Goal: Task Accomplishment & Management: Manage account settings

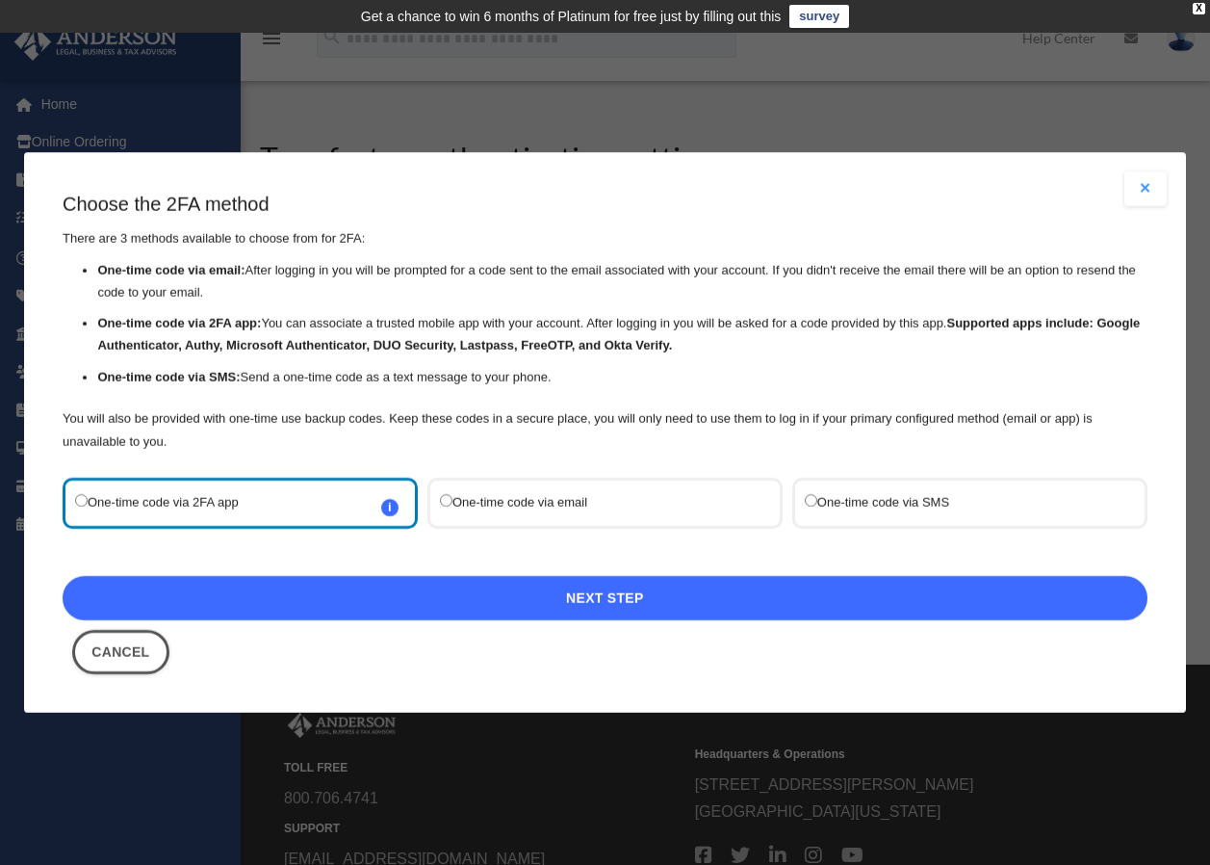
click at [609, 598] on link "Next Step" at bounding box center [605, 598] width 1085 height 44
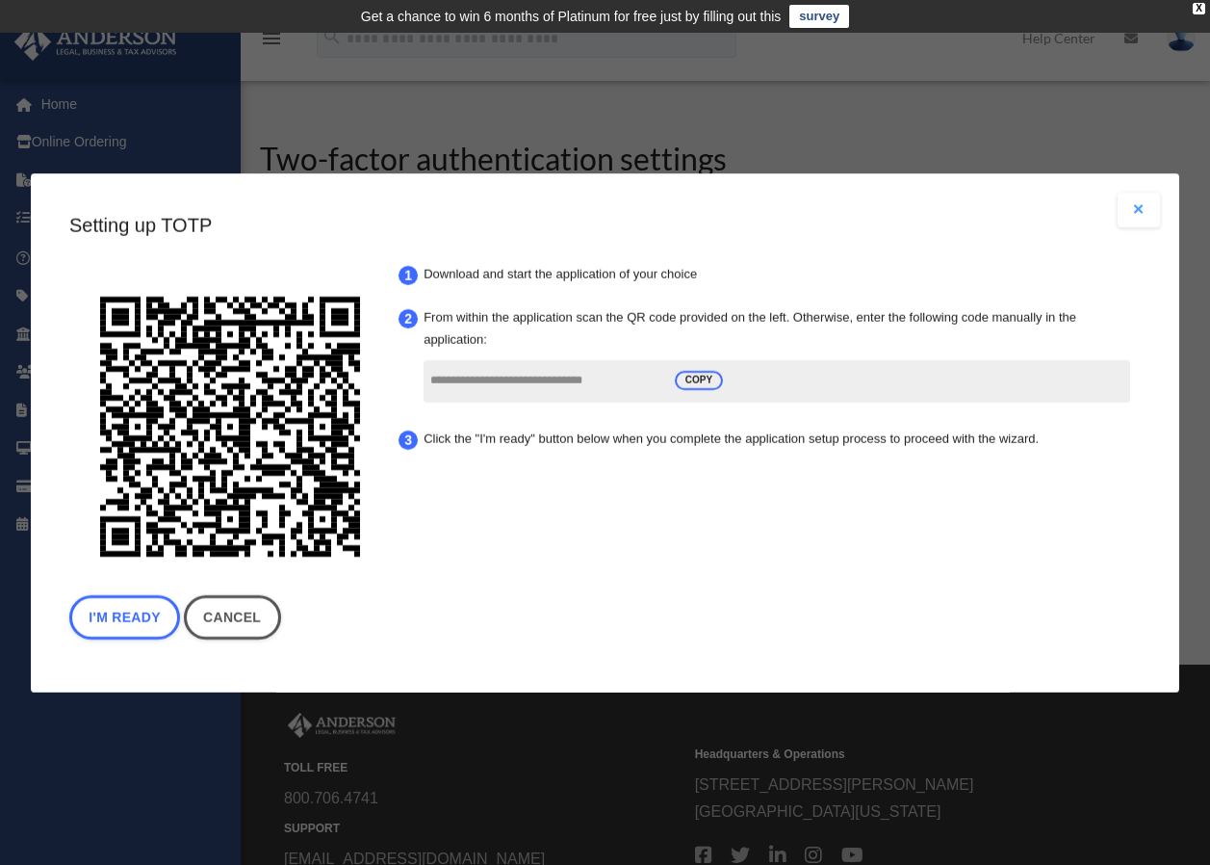
click at [609, 598] on div "I'm Ready Cancel" at bounding box center [605, 622] width 1072 height 54
click at [485, 370] on input "**********" at bounding box center [545, 381] width 231 height 37
click at [694, 379] on span "COPY" at bounding box center [699, 380] width 48 height 19
click at [145, 609] on button "I'm Ready" at bounding box center [124, 617] width 111 height 44
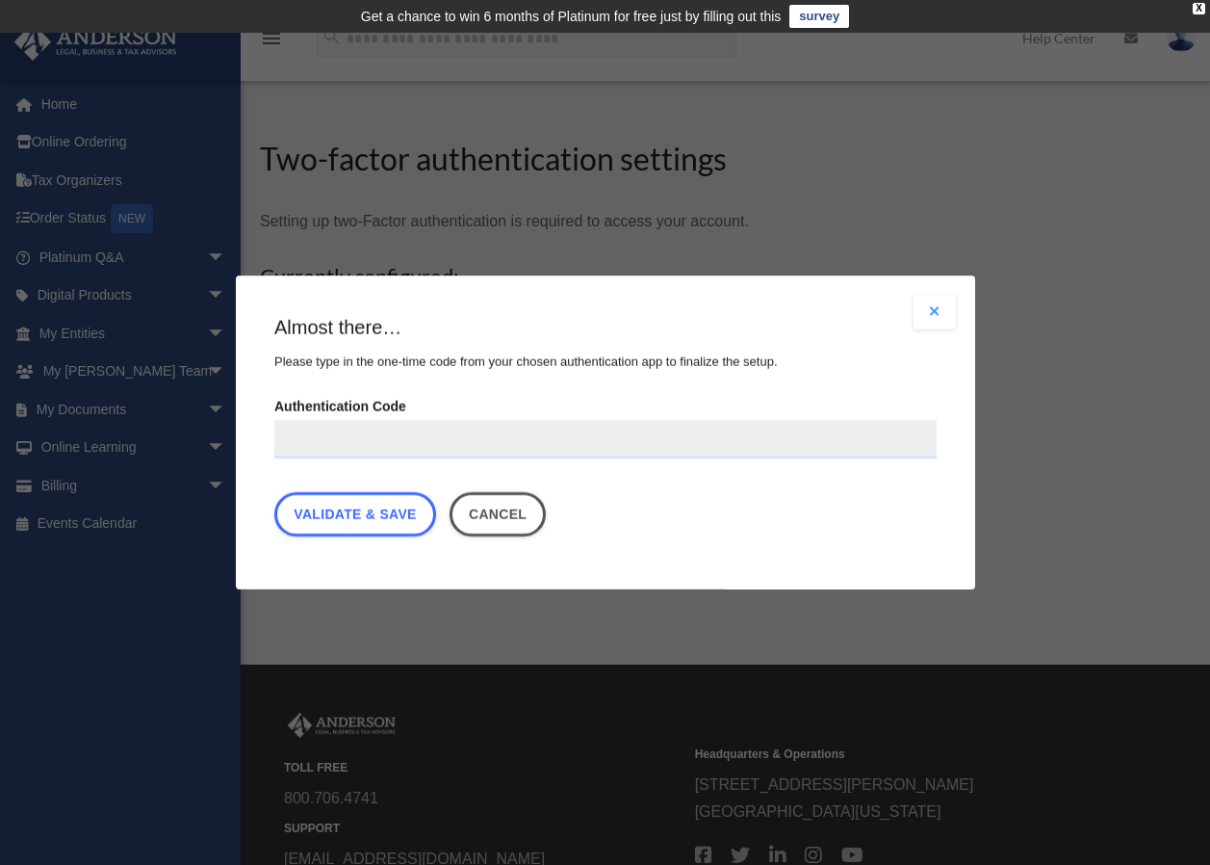
click at [145, 609] on div "Are you sure? Any unsaved changes will be lost! Yes No Choose the 2FA method Th…" at bounding box center [605, 432] width 1210 height 865
paste input "**********"
type input "**********"
click at [390, 520] on link "Validate & Save" at bounding box center [355, 514] width 162 height 44
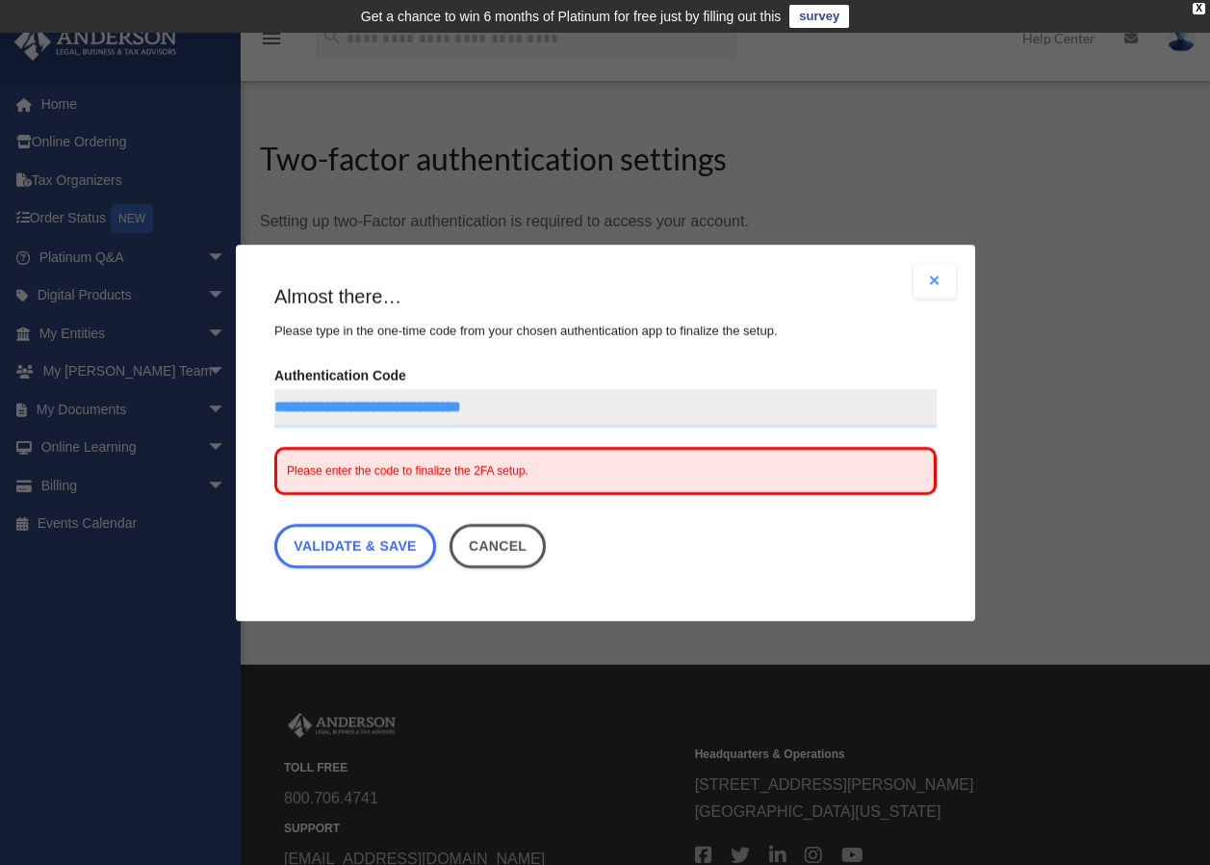
drag, startPoint x: 350, startPoint y: 470, endPoint x: 763, endPoint y: 559, distance: 422.7
click at [793, 558] on div "**********" at bounding box center [605, 430] width 662 height 295
click at [515, 558] on button "Cancel" at bounding box center [497, 546] width 97 height 44
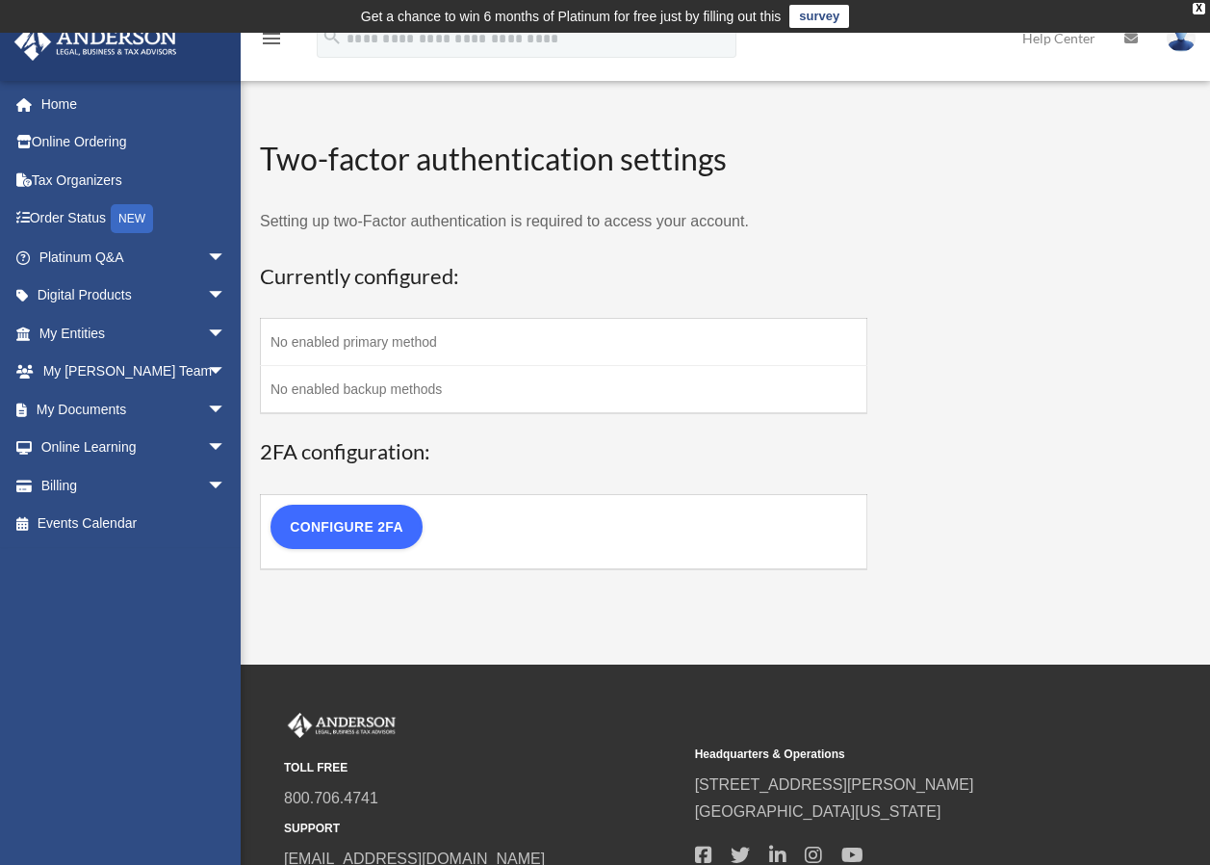
click at [359, 528] on link "Configure 2FA" at bounding box center [347, 527] width 152 height 44
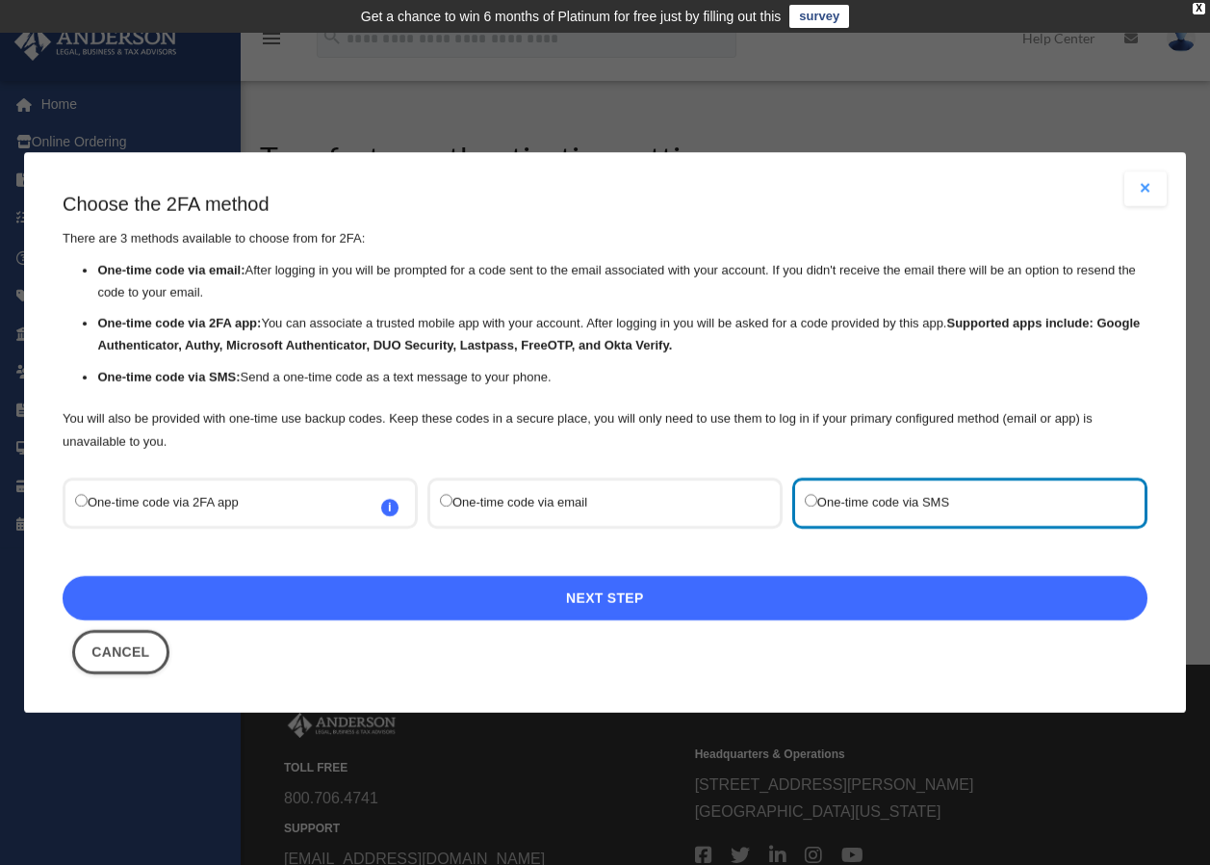
click at [615, 606] on link "Next Step" at bounding box center [605, 598] width 1085 height 44
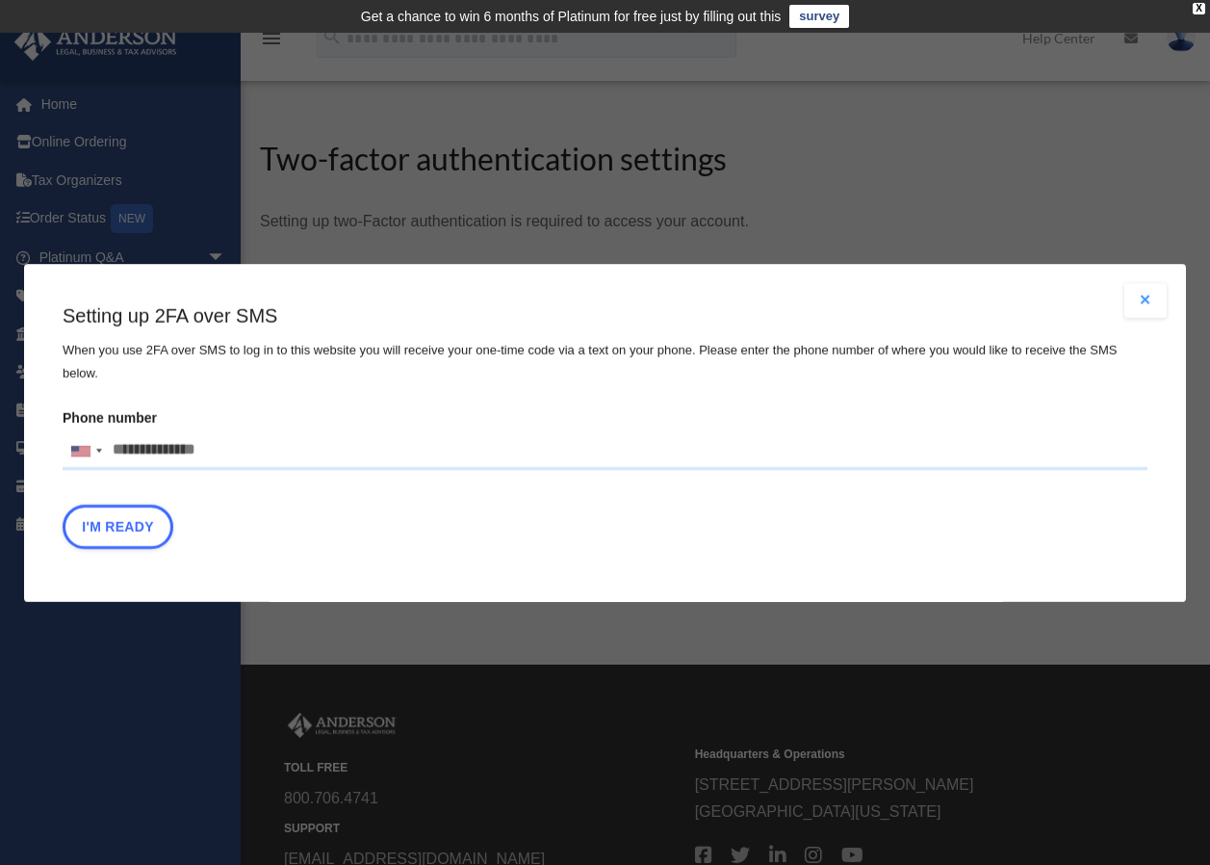
click at [192, 434] on input "Phone number United States +1 United Kingdom +44 Afghanistan (‫افغانستان‬‎) +93…" at bounding box center [605, 450] width 1085 height 39
type input "**********"
type button "I'm Ready"
click at [134, 504] on button "I'm Ready" at bounding box center [118, 526] width 111 height 44
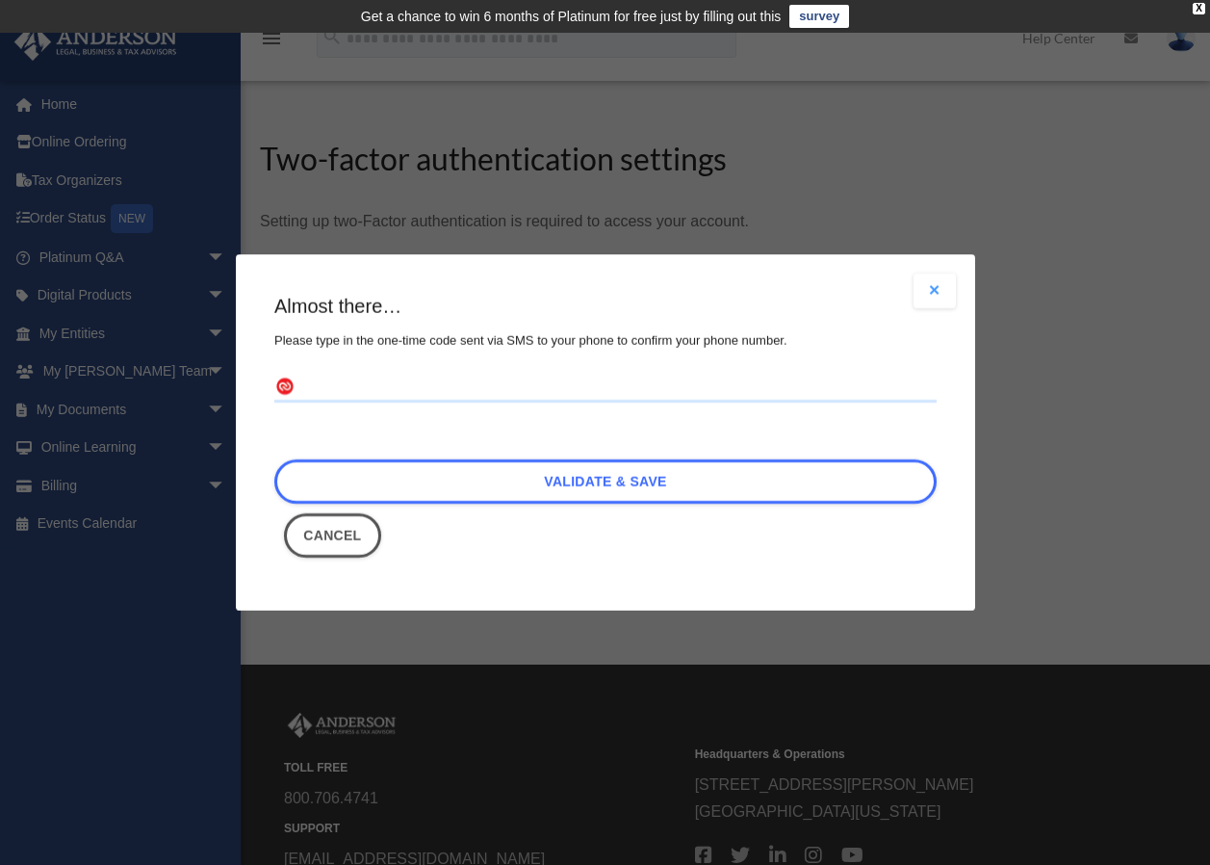
click at [443, 390] on input "text" at bounding box center [605, 387] width 662 height 31
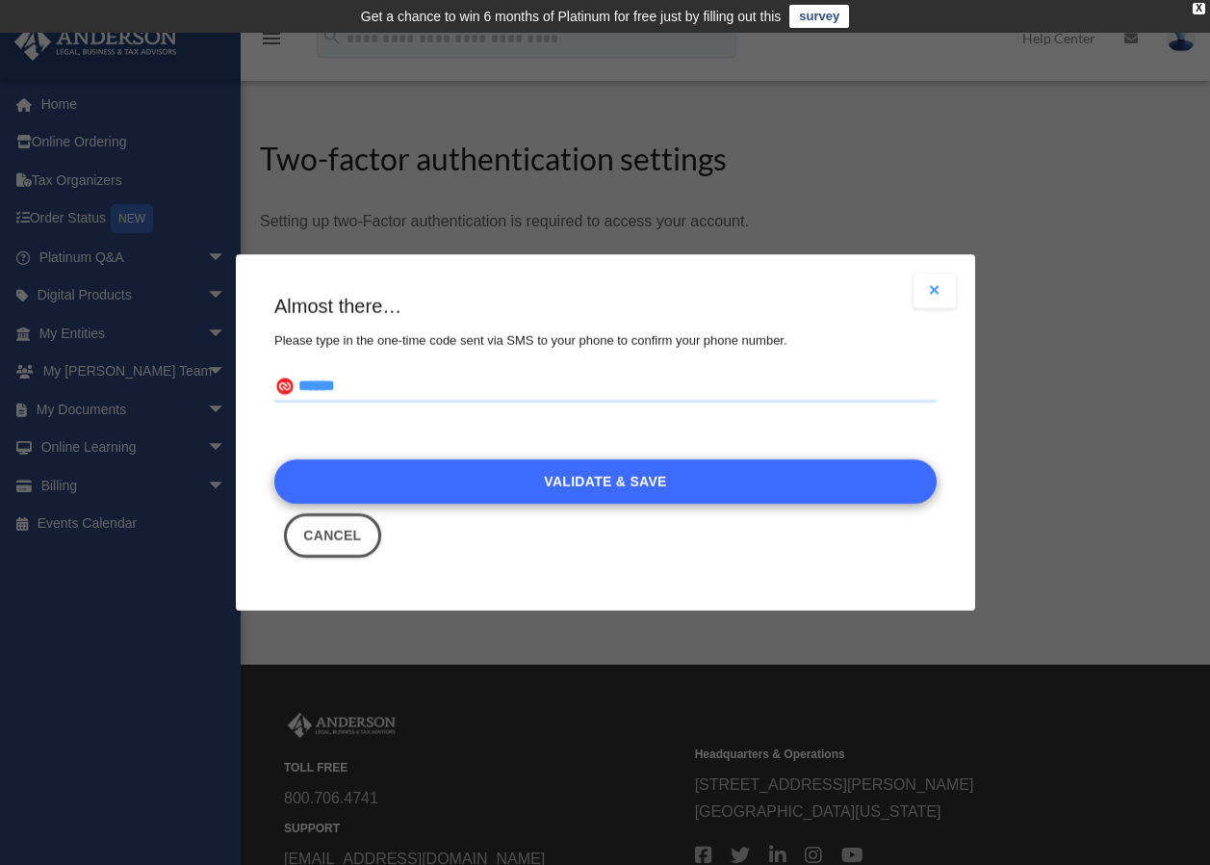
type input "******"
click at [581, 472] on link "Validate & Save" at bounding box center [605, 481] width 662 height 44
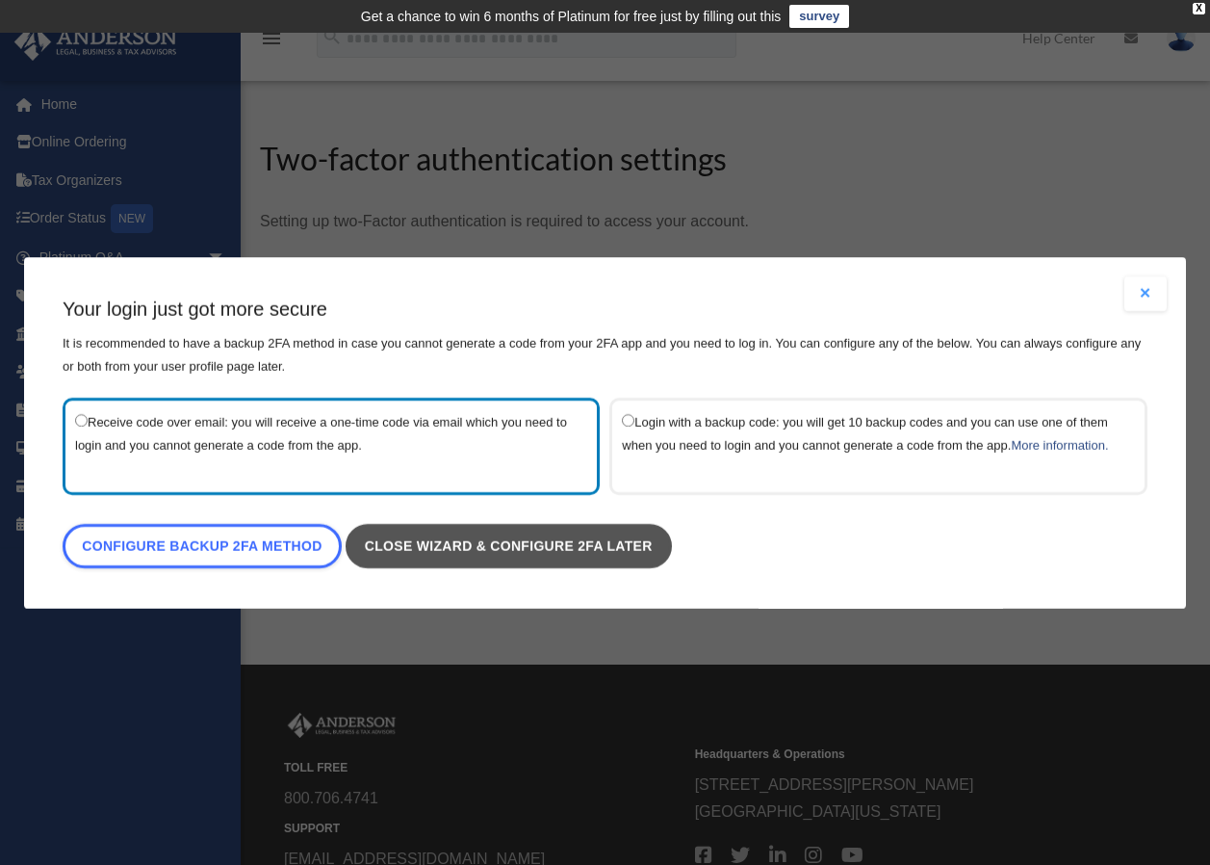
click at [451, 550] on link "Close wizard & configure 2FA later" at bounding box center [509, 546] width 326 height 44
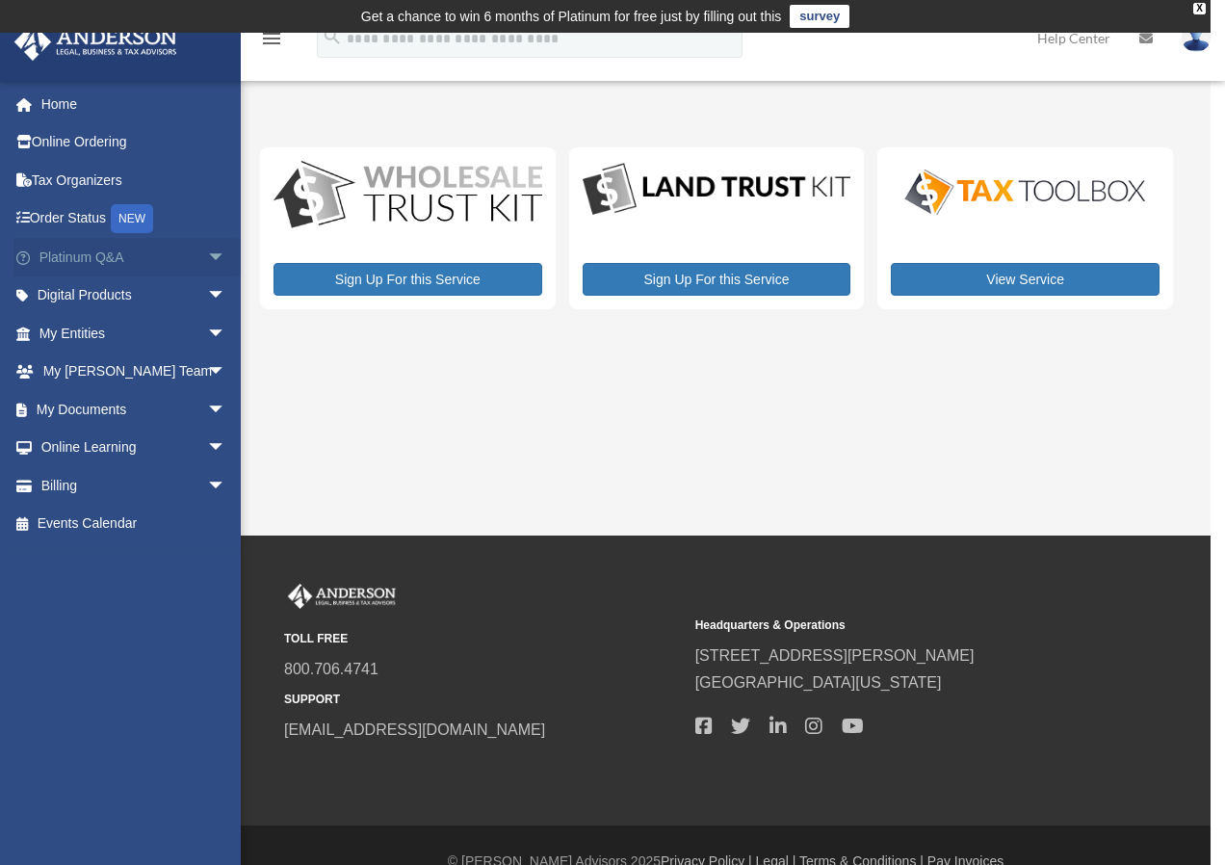
click at [207, 253] on span "arrow_drop_down" at bounding box center [226, 257] width 39 height 39
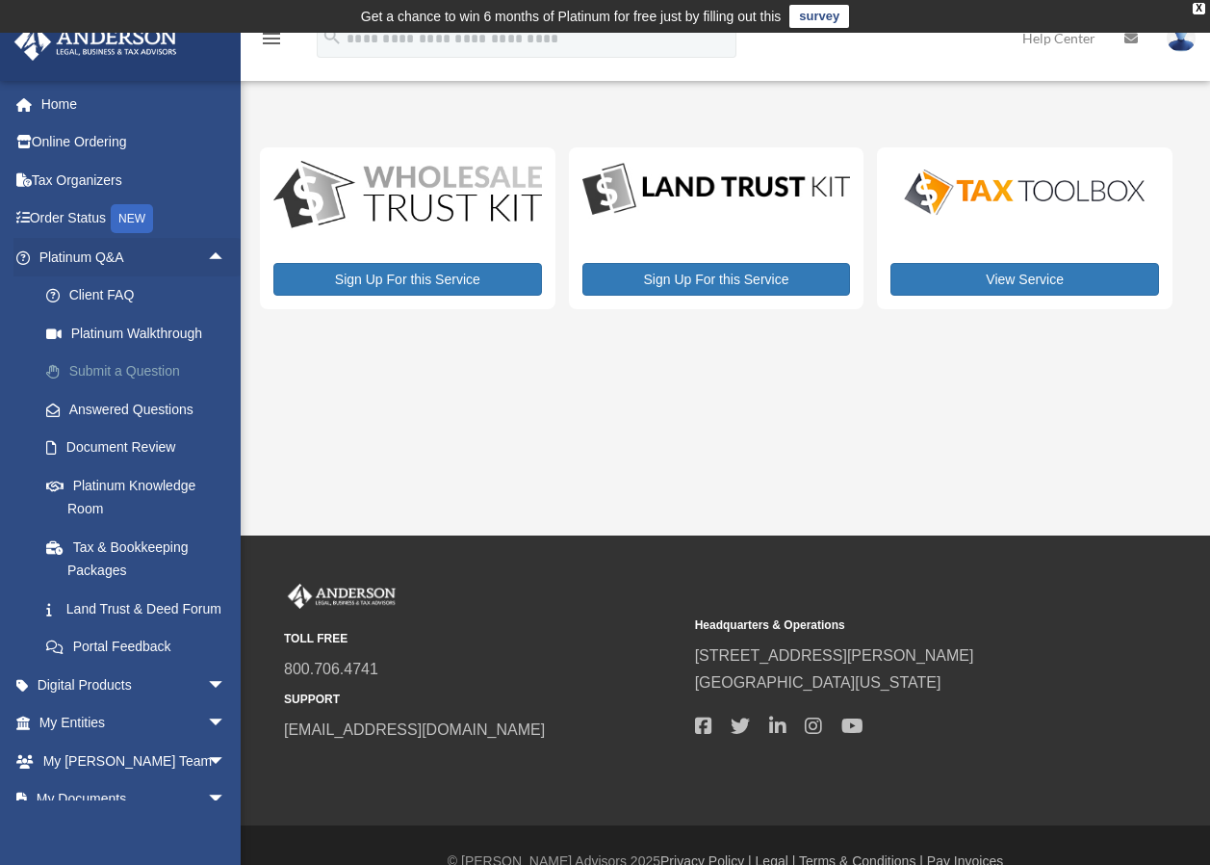
click at [105, 368] on link "Submit a Question" at bounding box center [141, 371] width 228 height 39
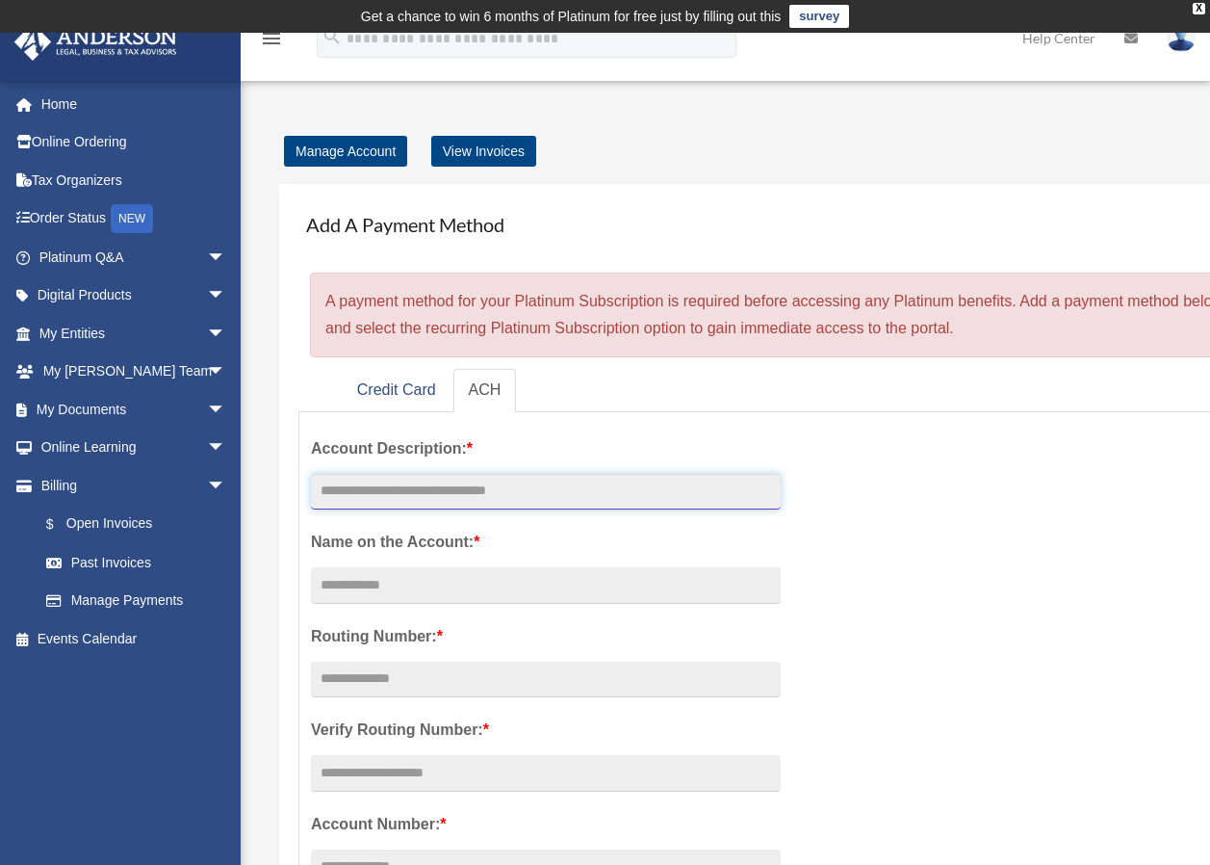
click at [385, 494] on input "text" at bounding box center [546, 492] width 470 height 37
click at [207, 254] on span "arrow_drop_down" at bounding box center [226, 257] width 39 height 39
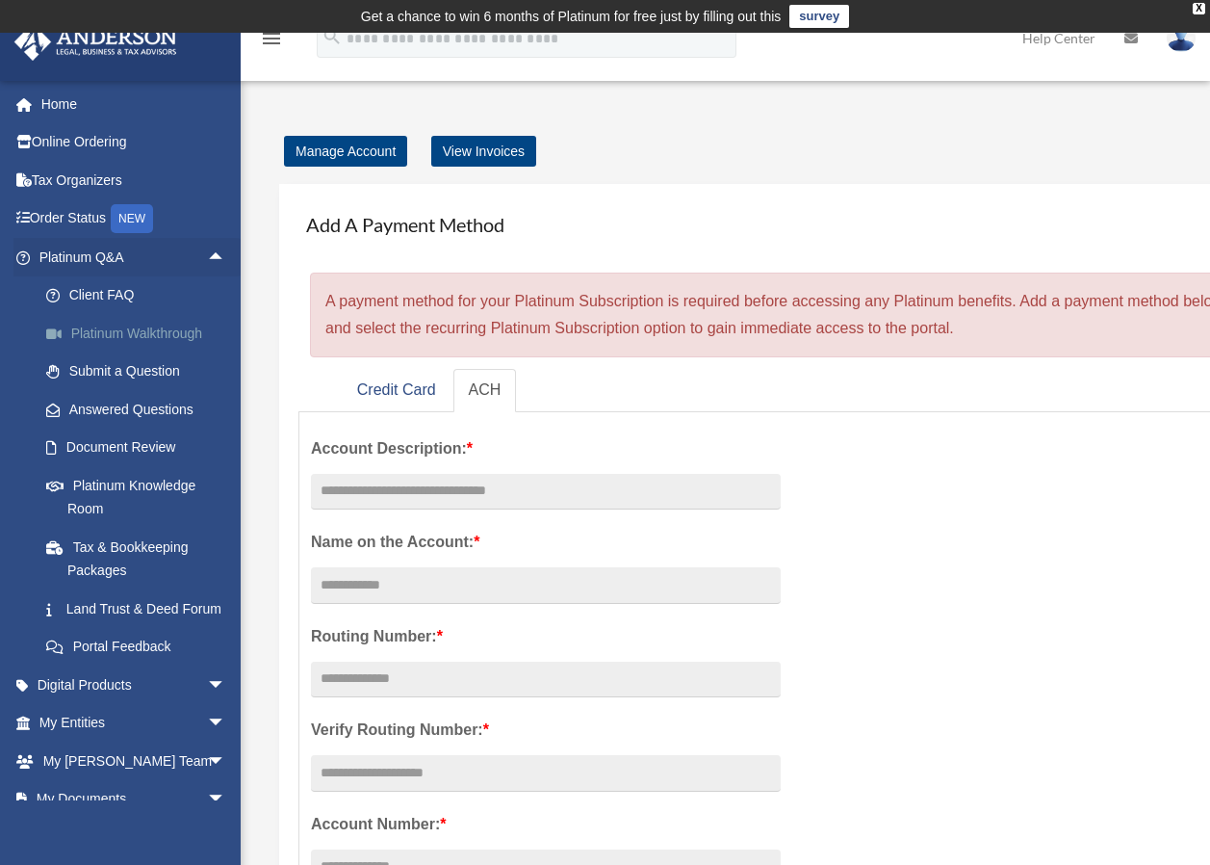
click at [117, 332] on link "Platinum Walkthrough" at bounding box center [141, 333] width 228 height 39
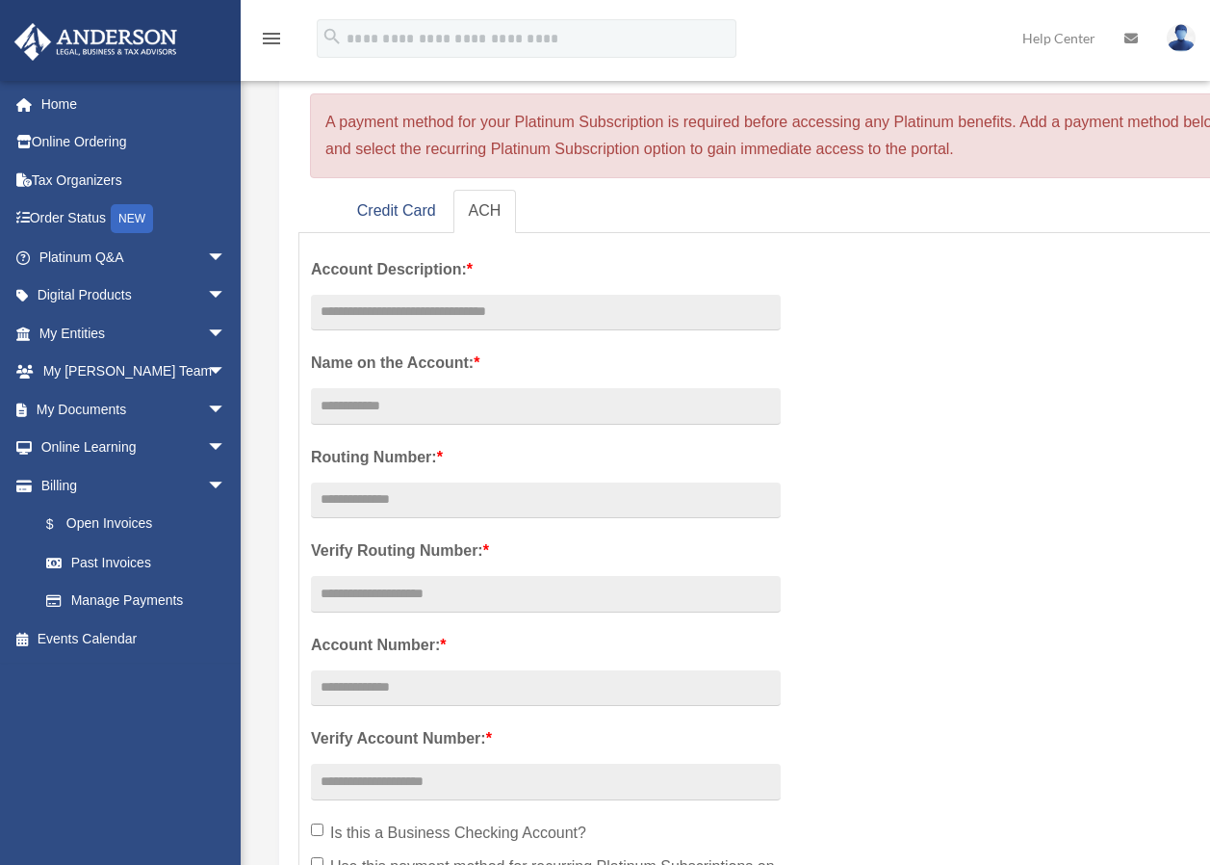
scroll to position [193, 0]
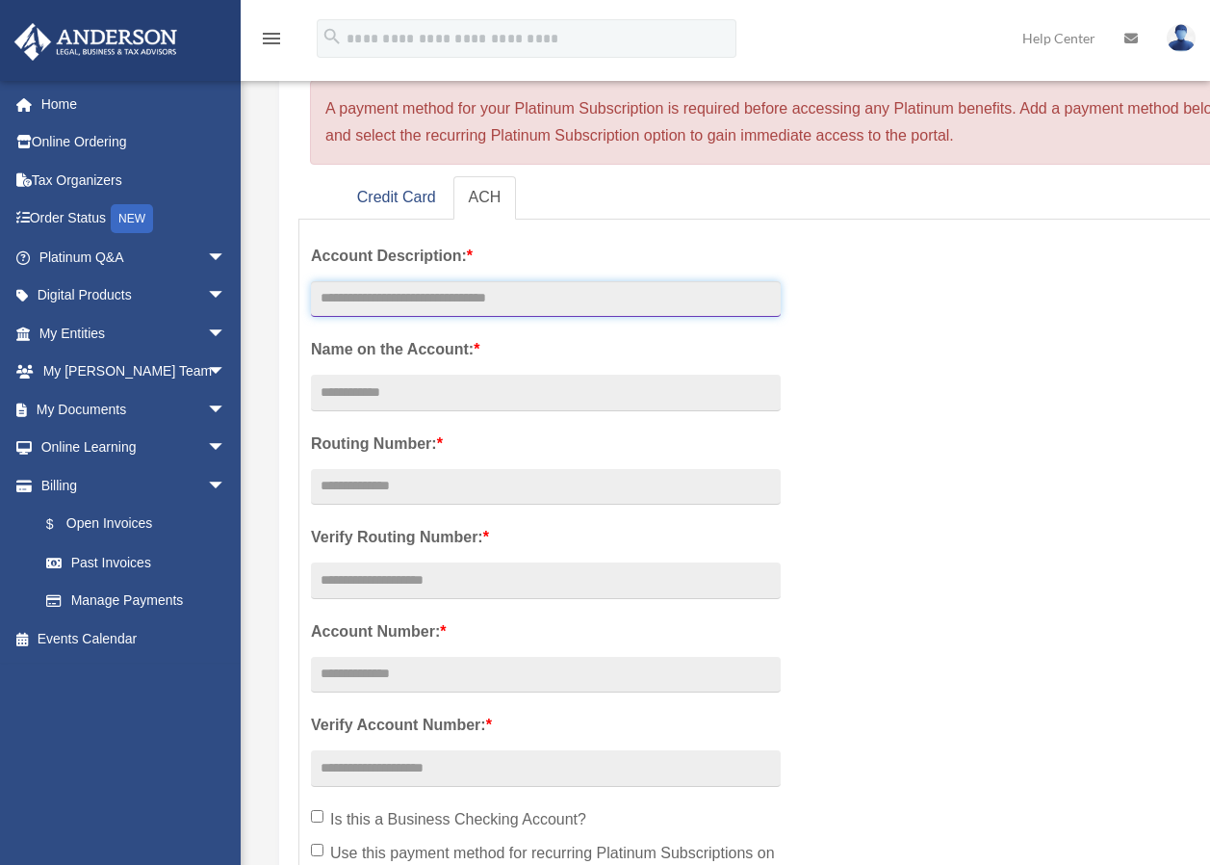
click at [346, 303] on input "text" at bounding box center [546, 299] width 470 height 37
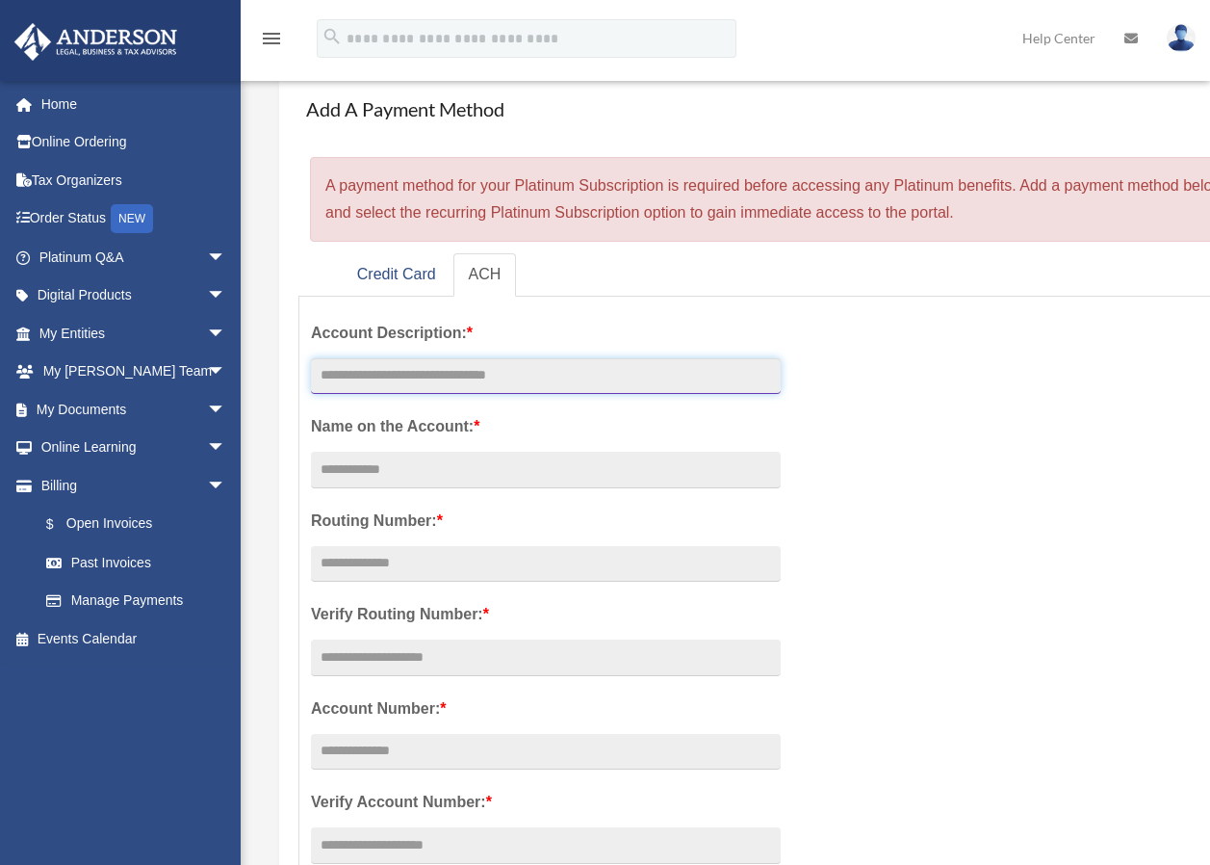
scroll to position [289, 0]
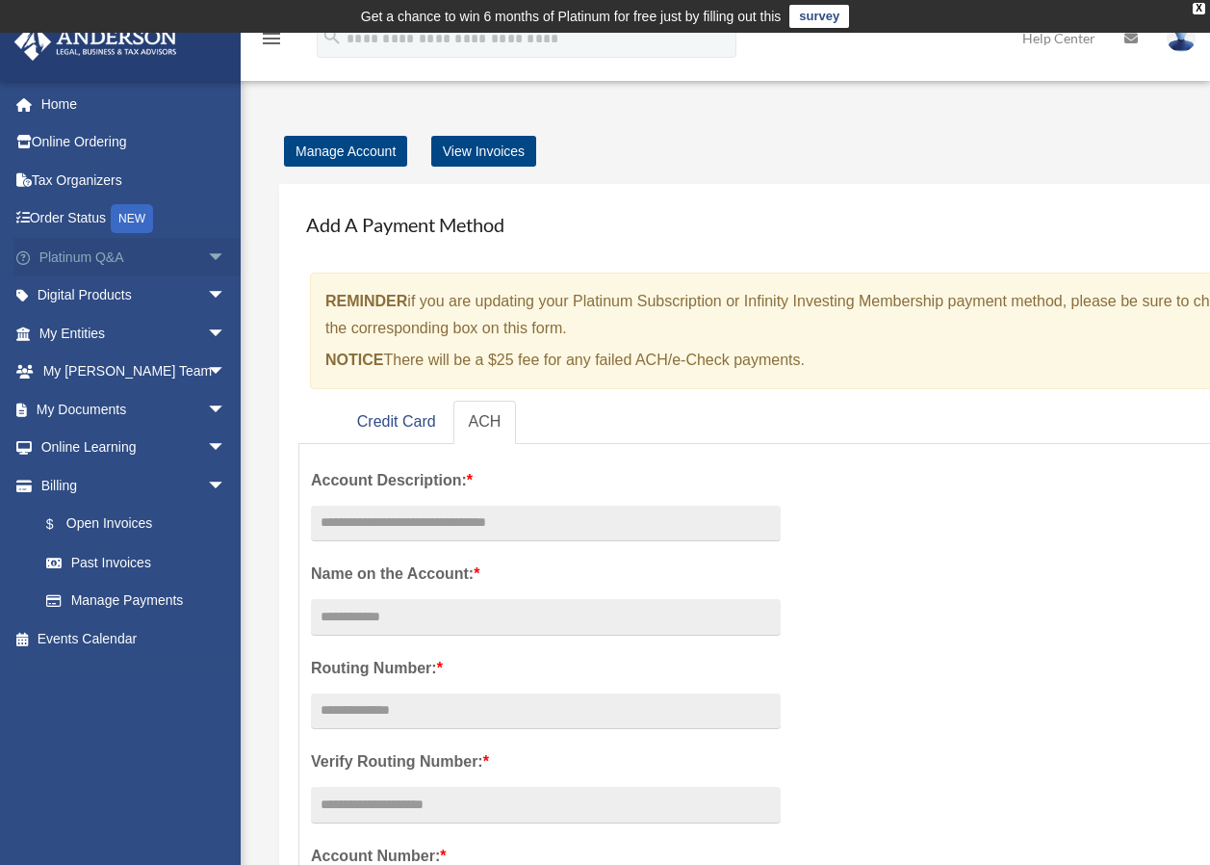
click at [207, 261] on span "arrow_drop_down" at bounding box center [226, 257] width 39 height 39
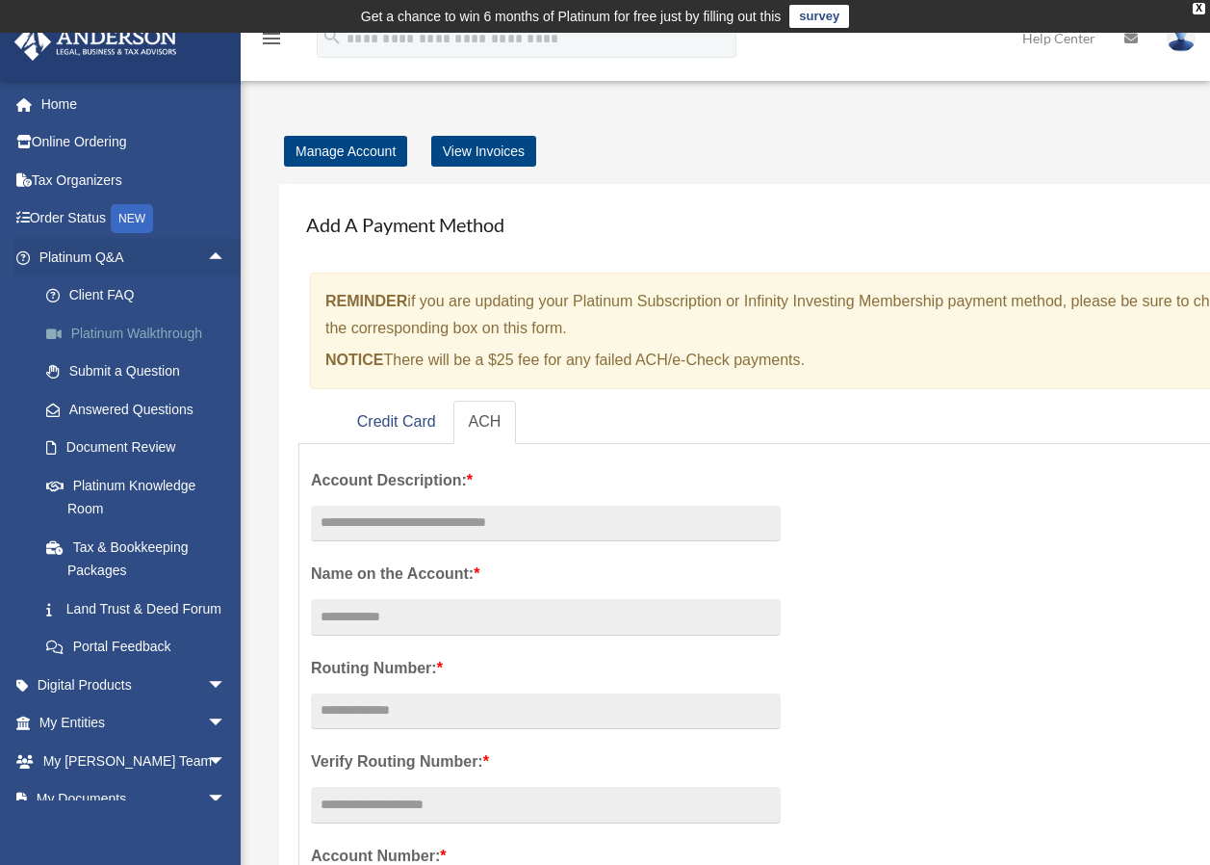
click at [115, 333] on link "Platinum Walkthrough" at bounding box center [141, 333] width 228 height 39
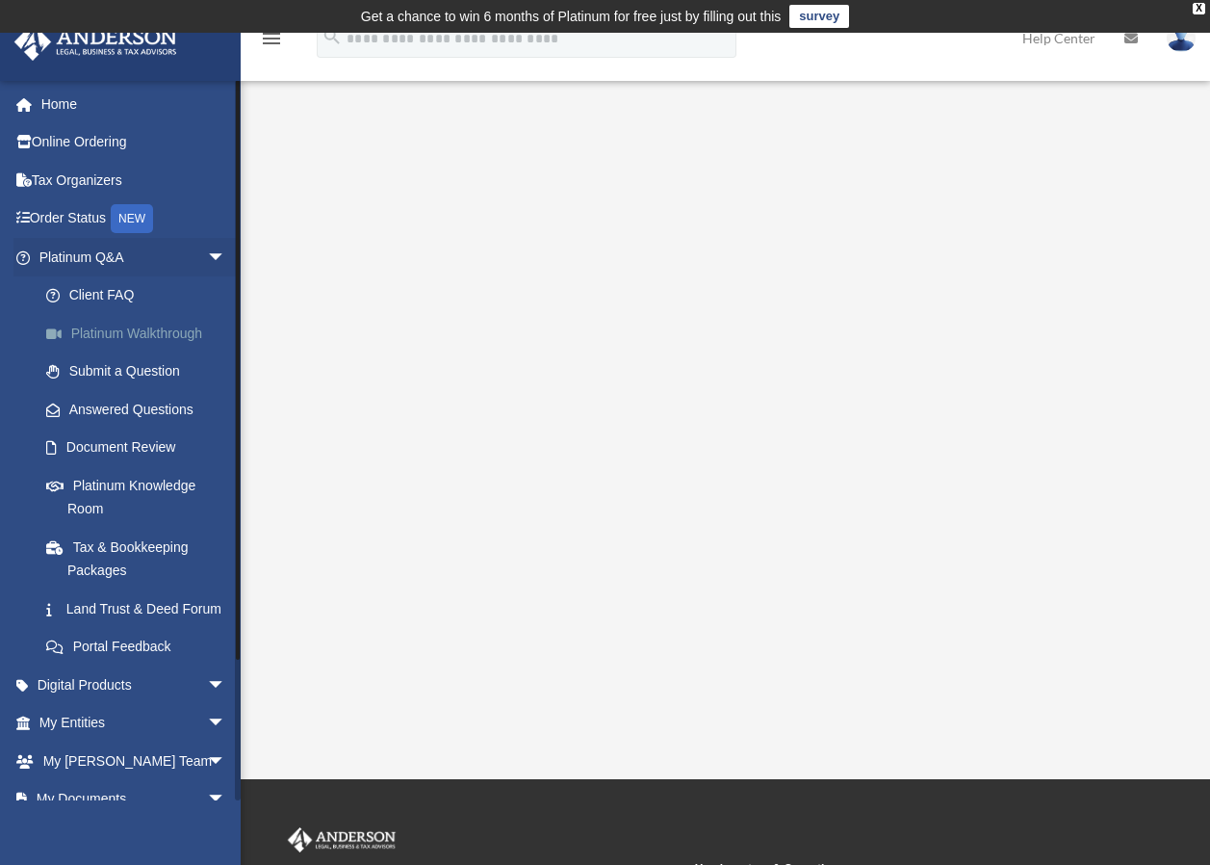
click at [174, 330] on link "Platinum Walkthrough" at bounding box center [141, 333] width 228 height 39
click at [207, 251] on span "arrow_drop_down" at bounding box center [226, 257] width 39 height 39
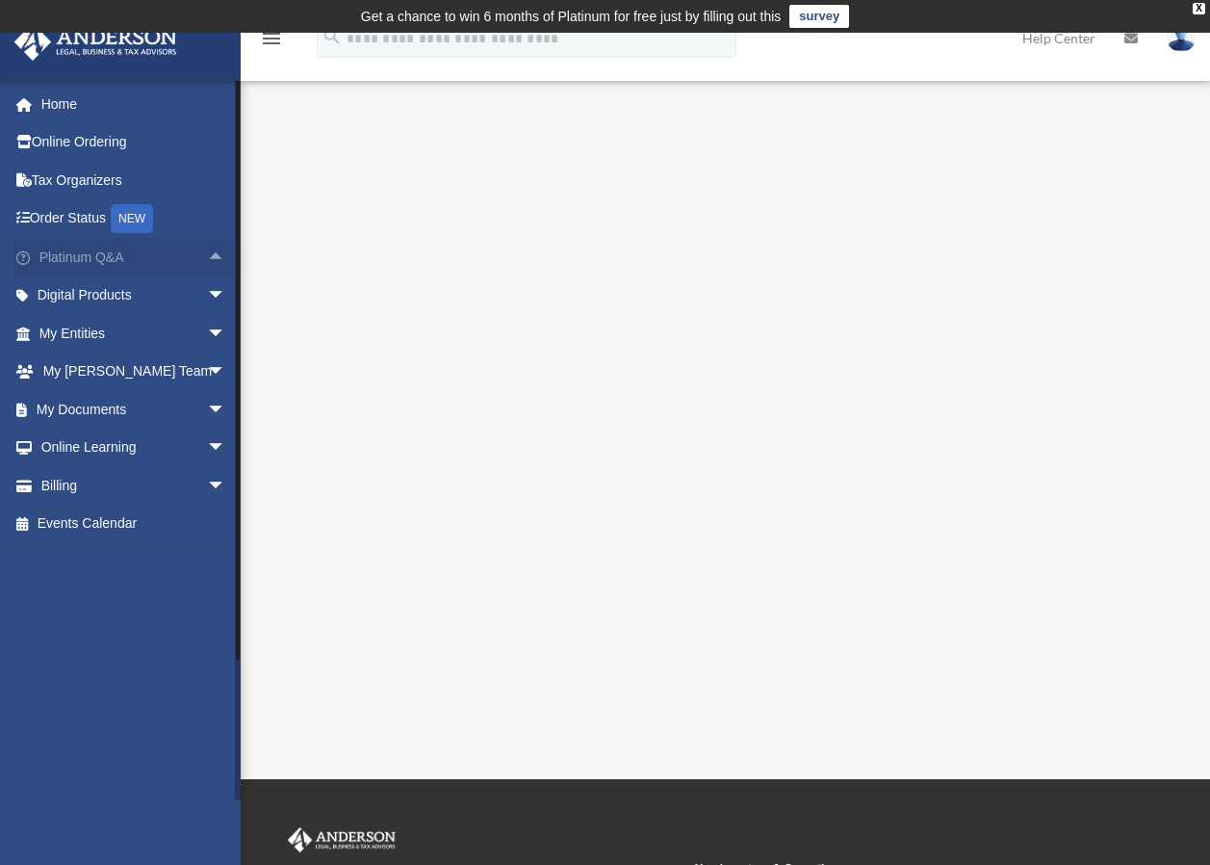
click at [207, 258] on span "arrow_drop_up" at bounding box center [226, 257] width 39 height 39
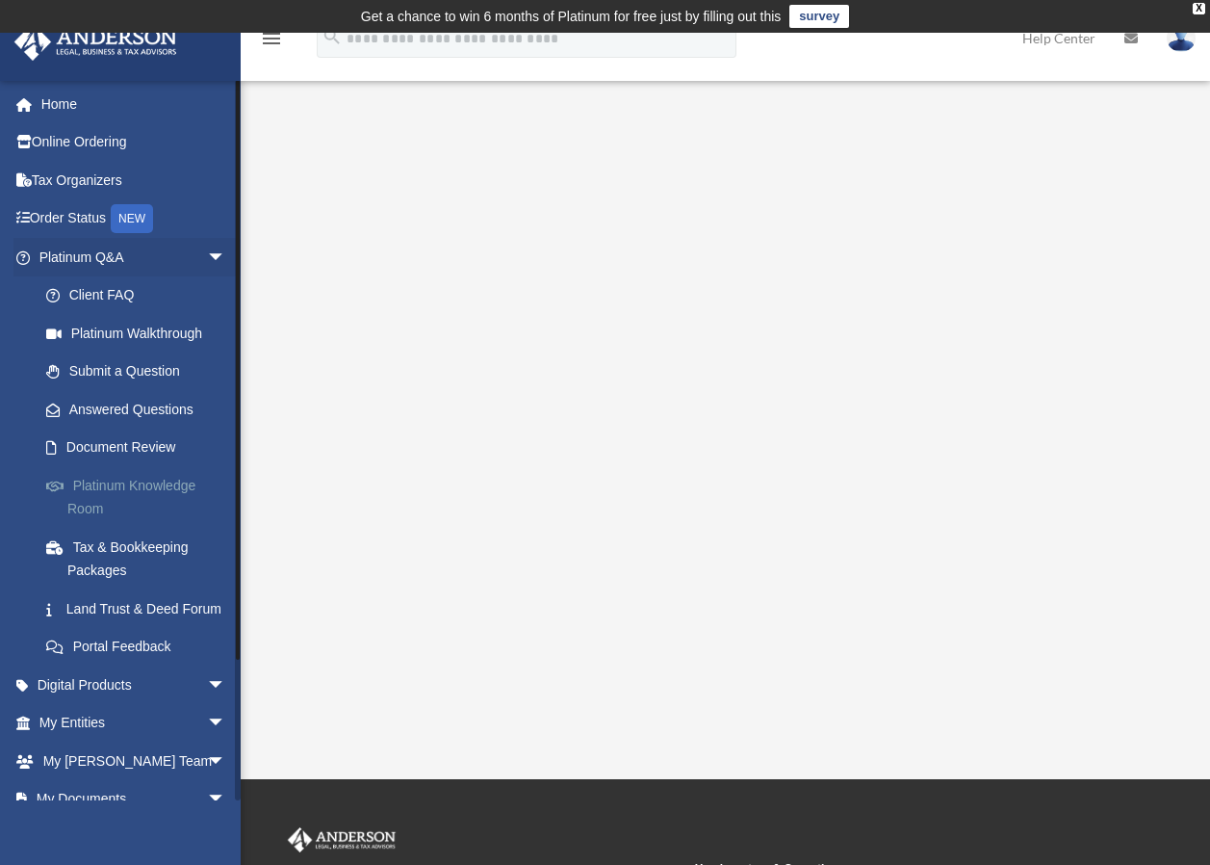
click at [97, 491] on link "Platinum Knowledge Room" at bounding box center [141, 497] width 228 height 62
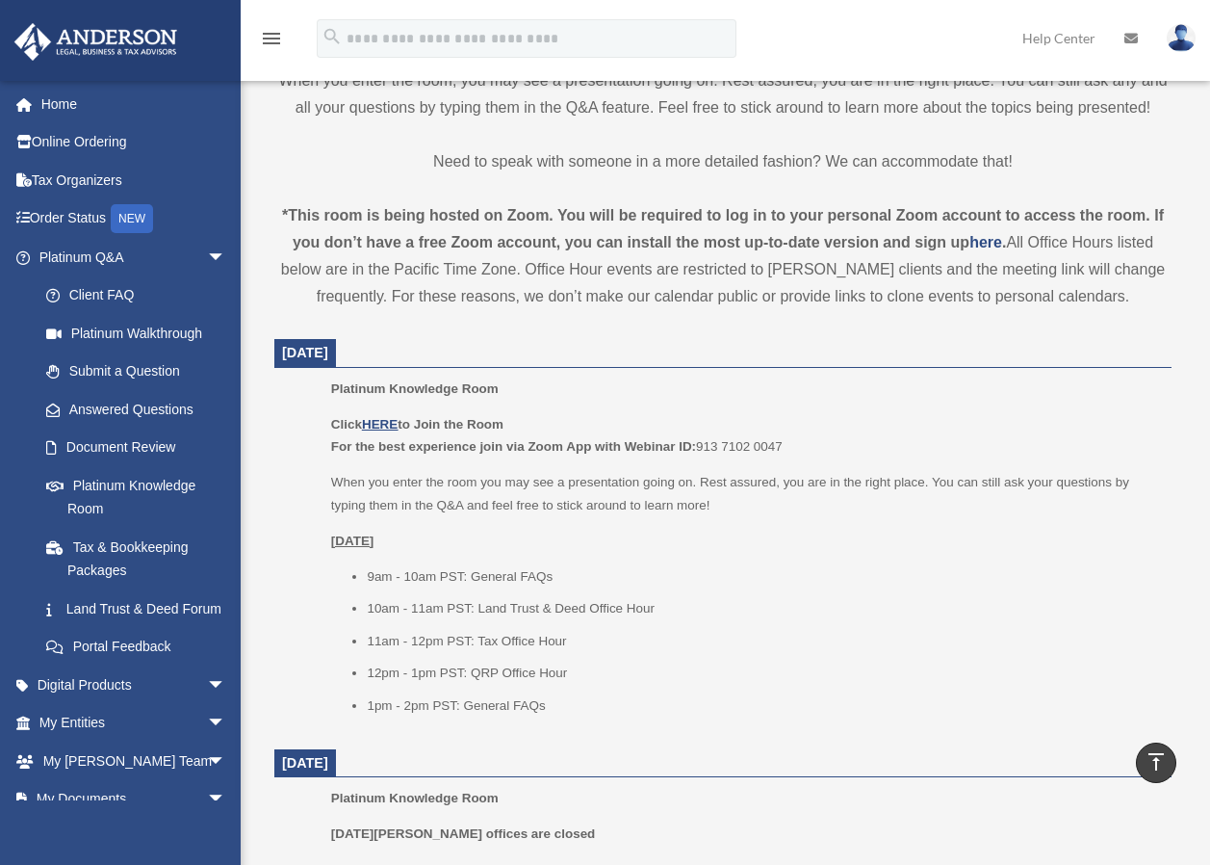
scroll to position [674, 0]
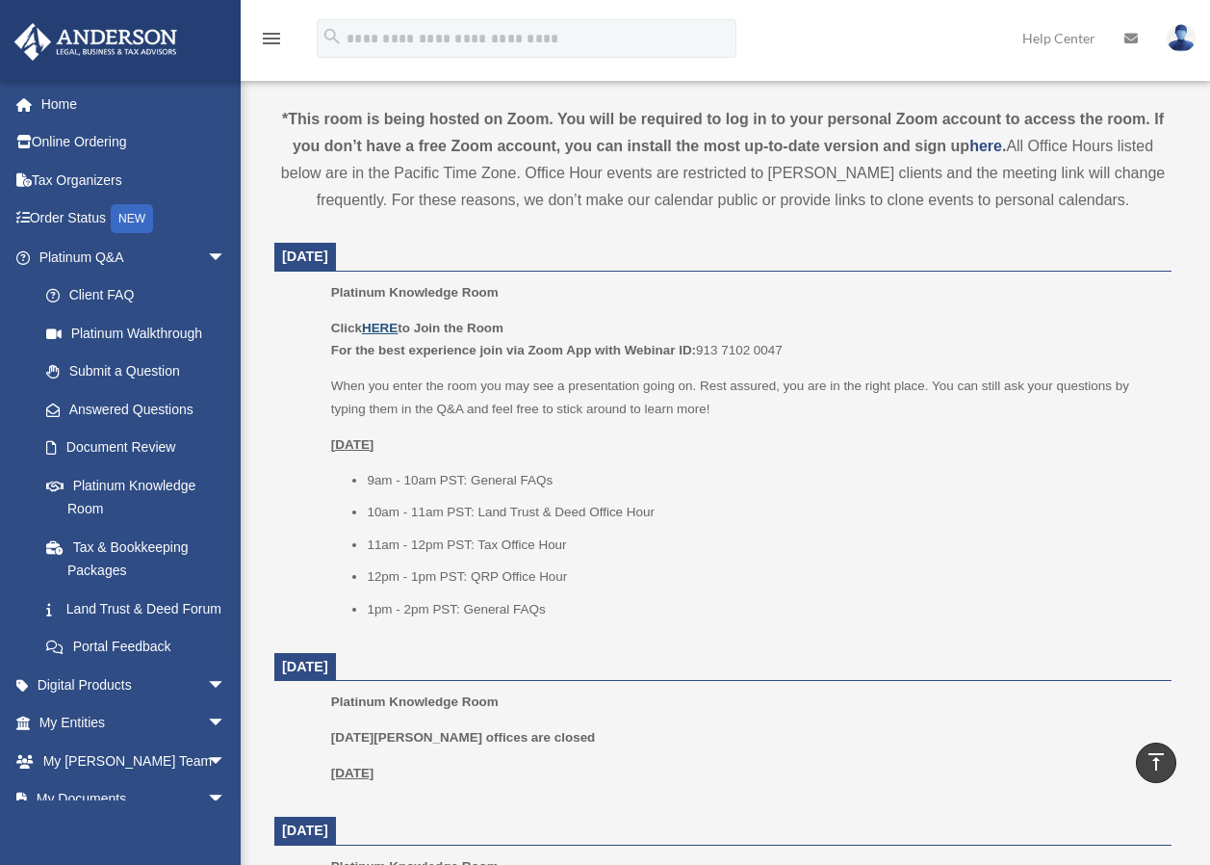
click at [388, 324] on u "HERE" at bounding box center [380, 328] width 36 height 14
